Goal: Task Accomplishment & Management: Use online tool/utility

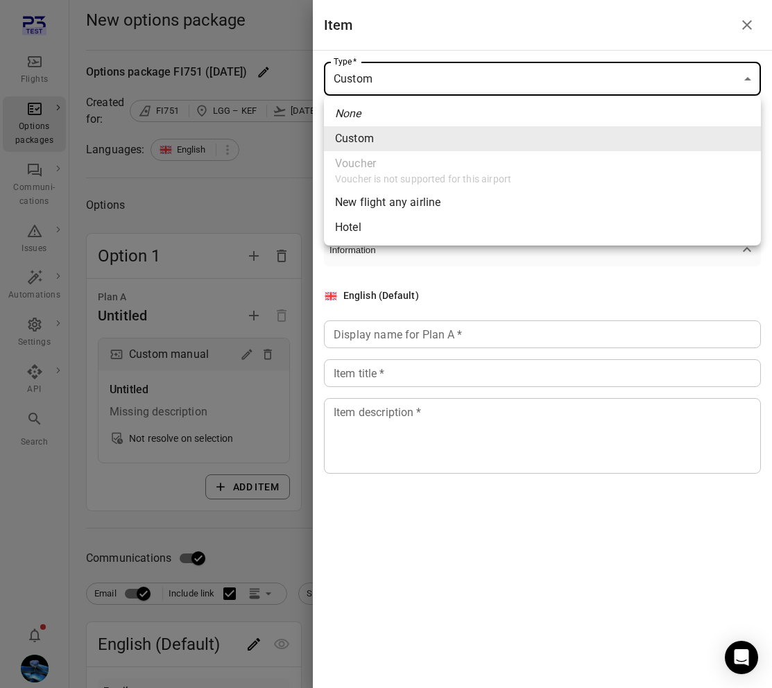
click at [433, 224] on span "Hotel" at bounding box center [542, 227] width 415 height 17
type input "*****"
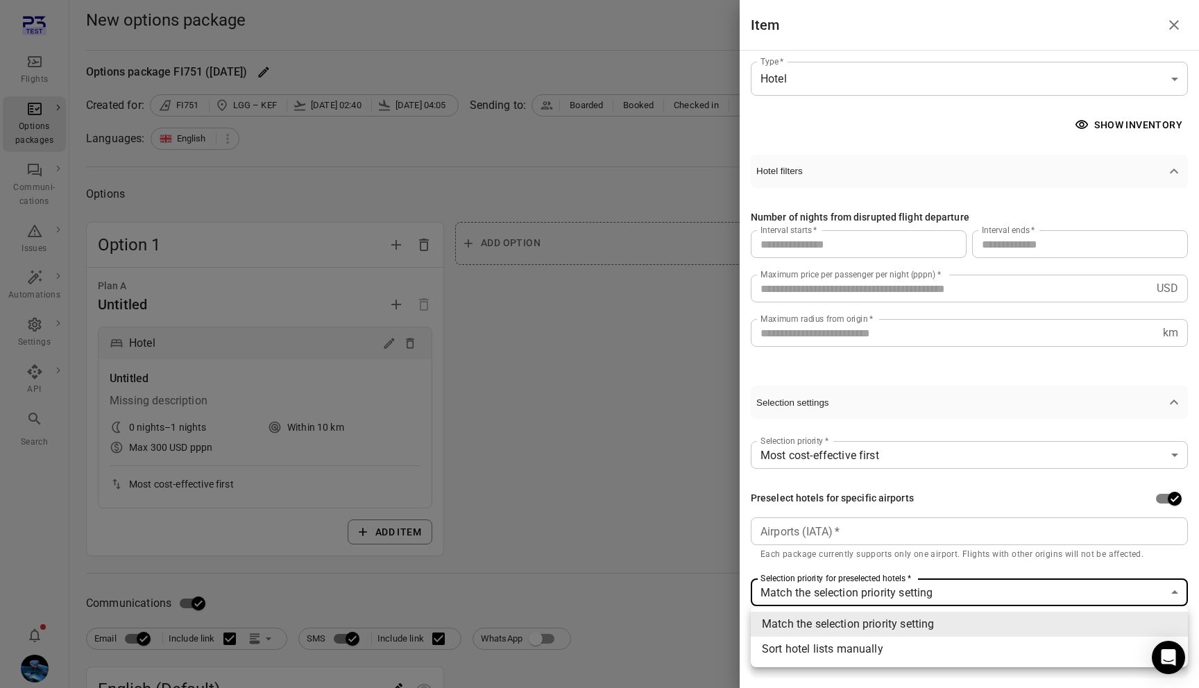
click at [772, 595] on body "Flights Options packages Communi-cations Issues Automations Settings API Search…" at bounding box center [599, 634] width 1199 height 1269
click at [772, 640] on li "Sort hotel lists manually" at bounding box center [969, 649] width 437 height 25
type input "**********"
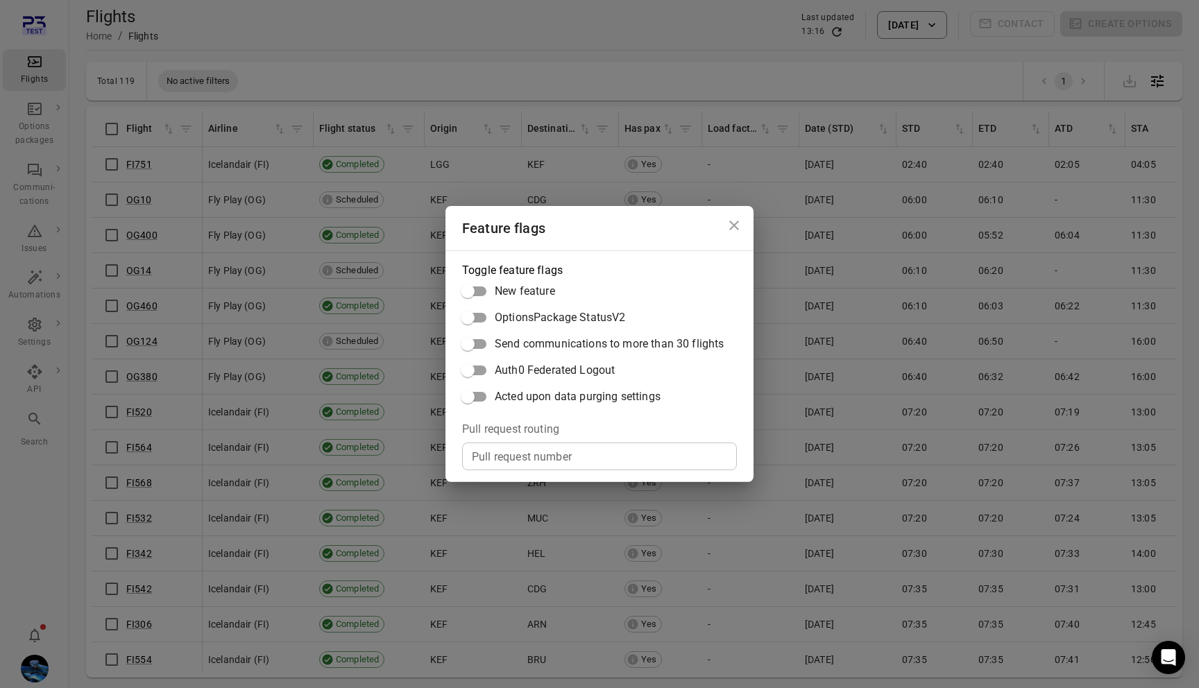
click at [652, 319] on label "OptionsPackage StatusV2" at bounding box center [589, 318] width 269 height 26
click at [464, 316] on label "OptionsPackage StatusV2" at bounding box center [589, 318] width 269 height 26
click at [496, 317] on span "OptionsPackage StatusV2" at bounding box center [560, 318] width 130 height 17
drag, startPoint x: 645, startPoint y: 318, endPoint x: 497, endPoint y: 319, distance: 148.5
click at [497, 319] on label "OptionsPackage StatusV2" at bounding box center [589, 318] width 269 height 26
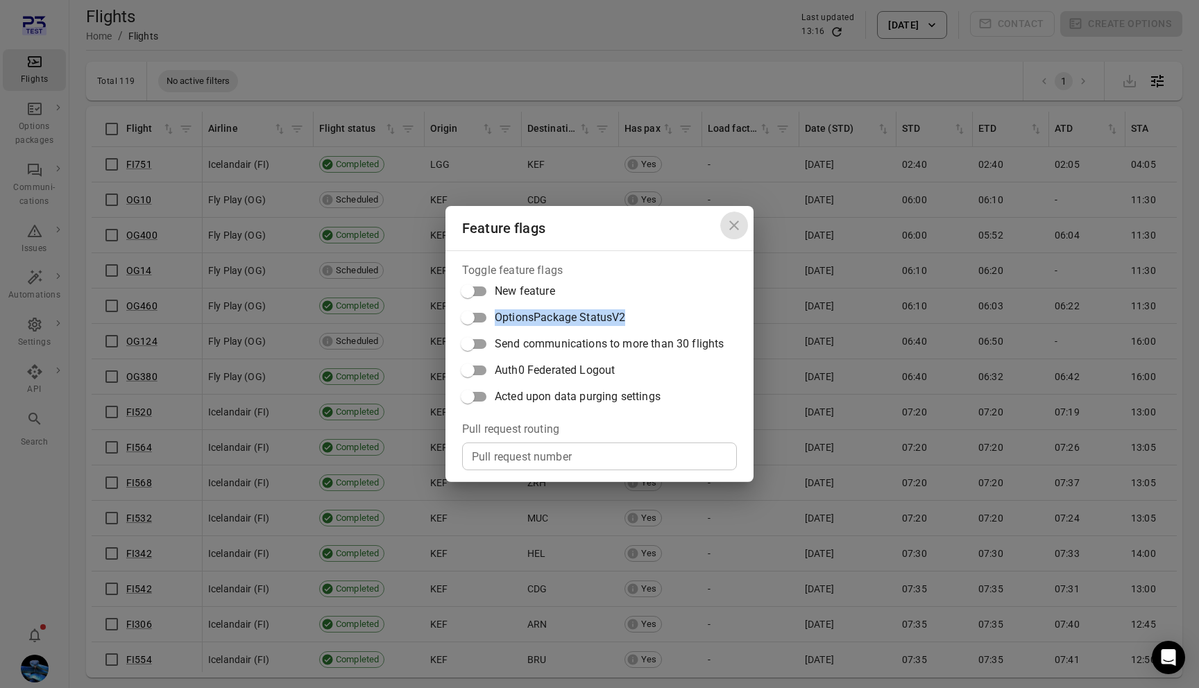
click at [737, 223] on icon "Close dialog" at bounding box center [734, 226] width 10 height 10
